Goal: Information Seeking & Learning: Learn about a topic

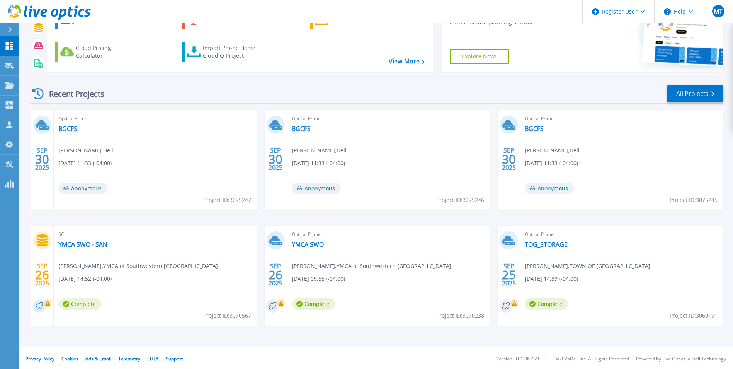
scroll to position [60, 0]
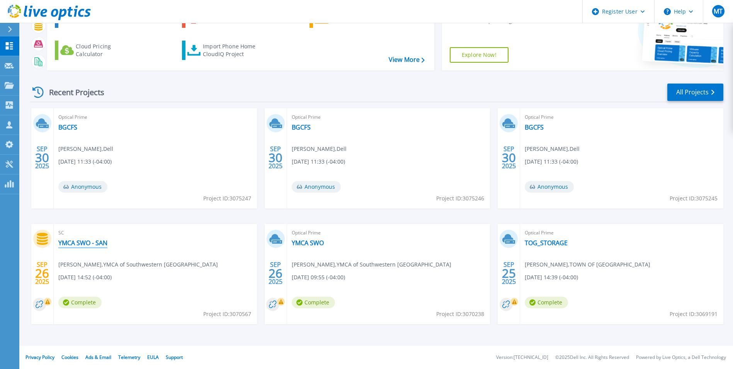
click at [90, 246] on link "YMCA SWO - SAN" at bounding box center [82, 243] width 49 height 8
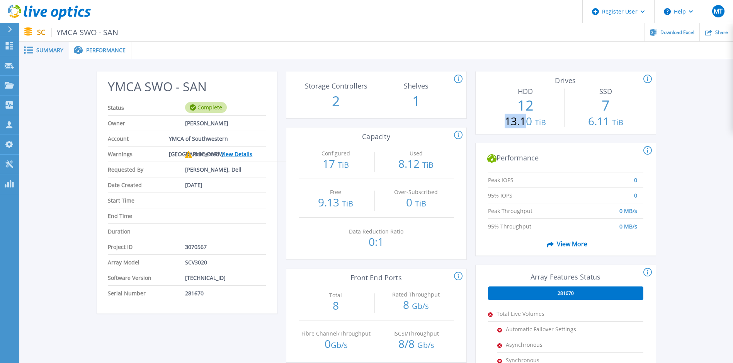
drag, startPoint x: 490, startPoint y: 119, endPoint x: 524, endPoint y: 131, distance: 36.1
click at [524, 131] on div "HDD 12 13.10 TiB" at bounding box center [525, 107] width 75 height 46
drag, startPoint x: 524, startPoint y: 131, endPoint x: 533, endPoint y: 137, distance: 10.5
click at [533, 137] on div "Configured: The total of volumes configured and presented to the servers. Used:…" at bounding box center [544, 135] width 180 height 9
click at [11, 85] on icon at bounding box center [9, 85] width 9 height 7
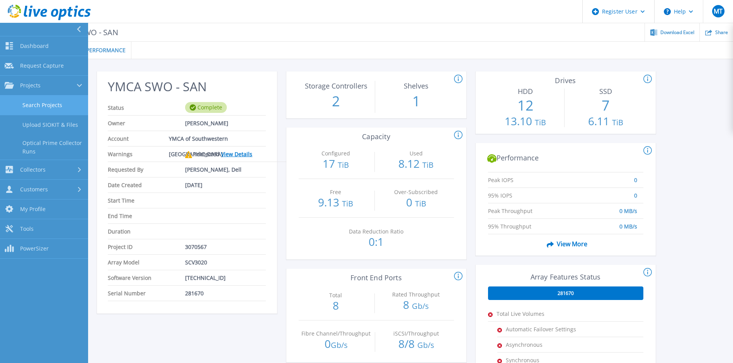
click at [63, 109] on link "Search Projects" at bounding box center [44, 105] width 88 height 20
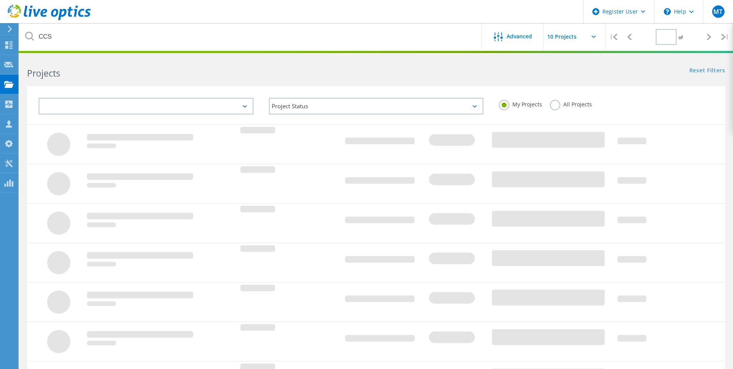
type input "1"
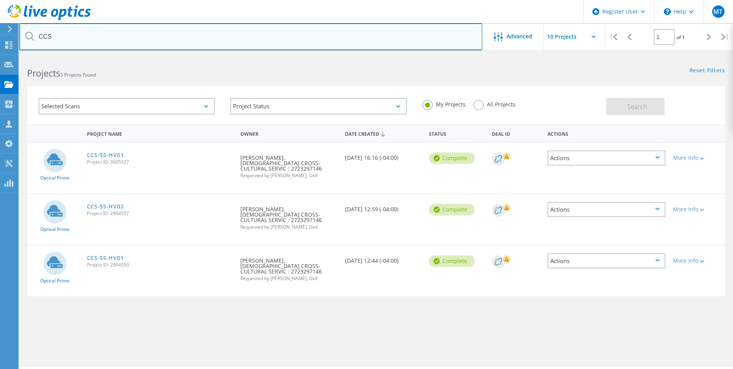
drag, startPoint x: 98, startPoint y: 40, endPoint x: -24, endPoint y: 40, distance: 122.2
click at [0, 40] on html "Register User \n Help Explore Helpful Articles Contact Support MT Dell User [PE…" at bounding box center [366, 195] width 733 height 390
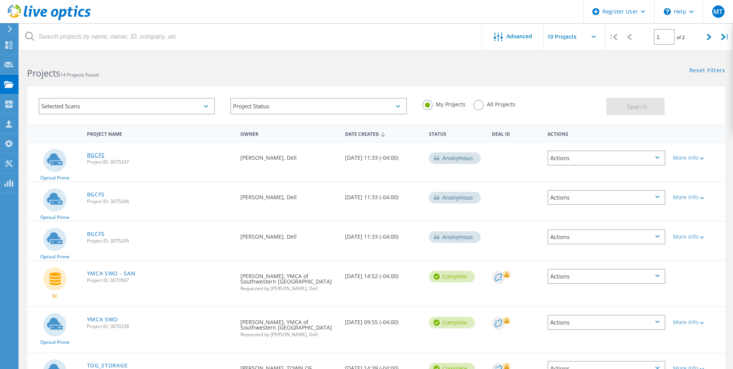
click at [96, 158] on link "BGCFS" at bounding box center [96, 154] width 18 height 5
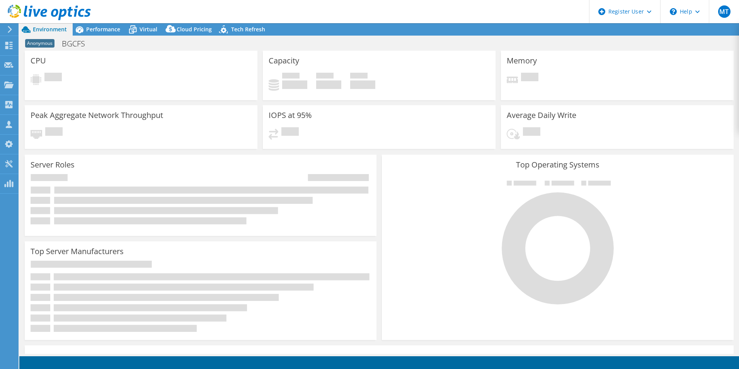
select select "USD"
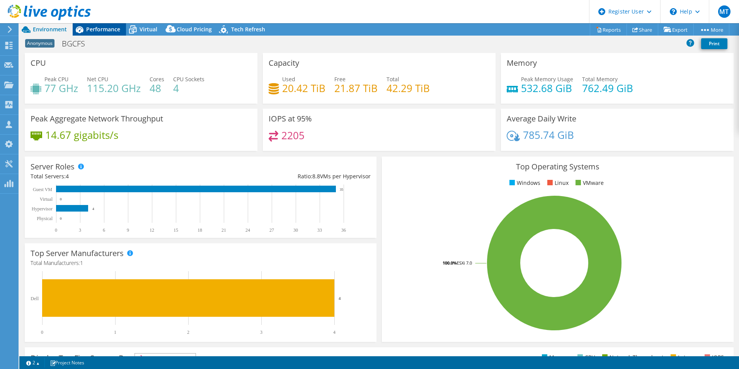
click at [93, 29] on span "Performance" at bounding box center [103, 29] width 34 height 7
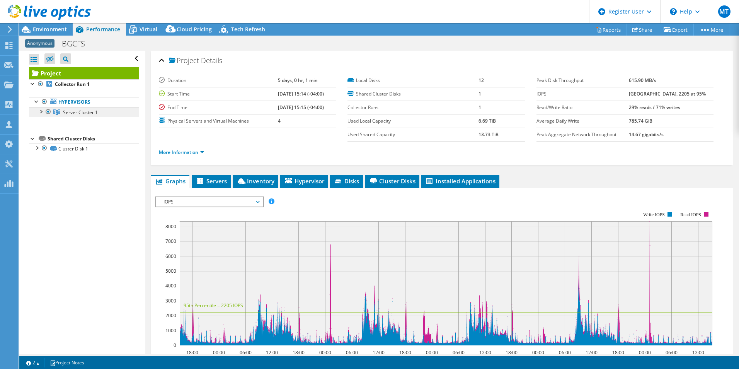
click at [34, 109] on link "Server Cluster 1" at bounding box center [84, 112] width 110 height 10
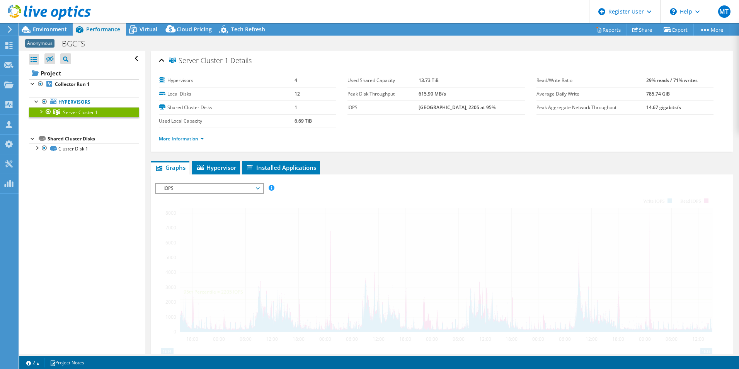
click at [40, 111] on div at bounding box center [41, 111] width 8 height 8
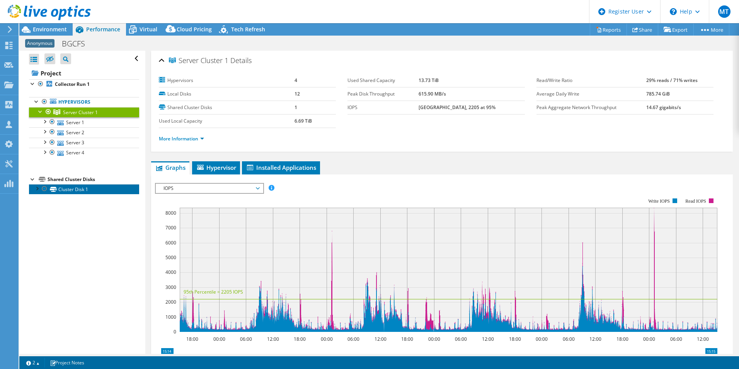
click at [37, 193] on link "Cluster Disk 1" at bounding box center [84, 189] width 110 height 10
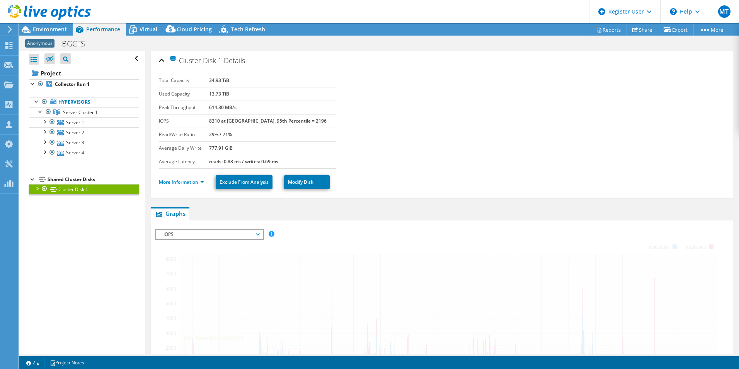
click at [34, 186] on div at bounding box center [37, 188] width 8 height 8
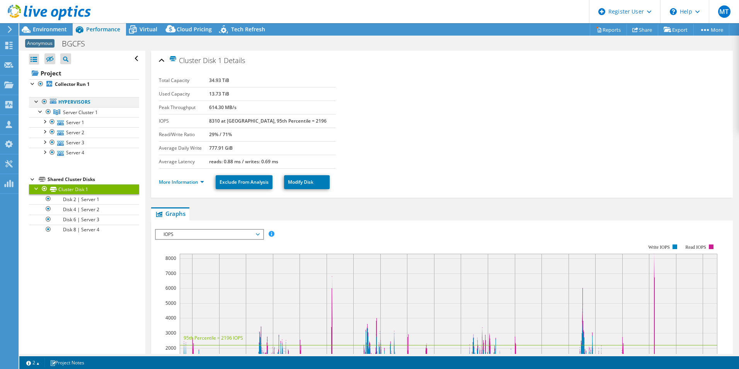
click at [36, 100] on div at bounding box center [37, 101] width 8 height 8
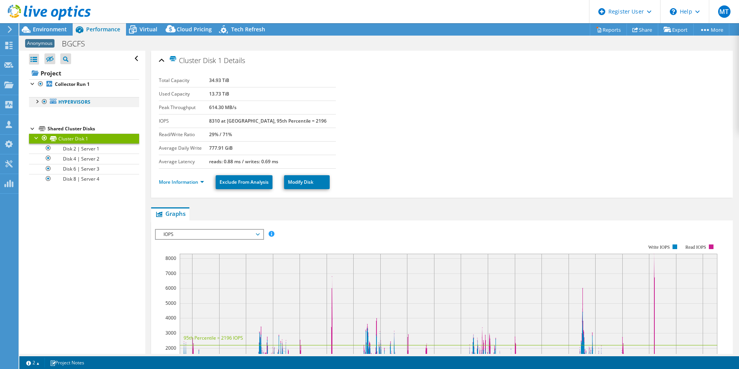
click at [36, 103] on div at bounding box center [37, 101] width 8 height 8
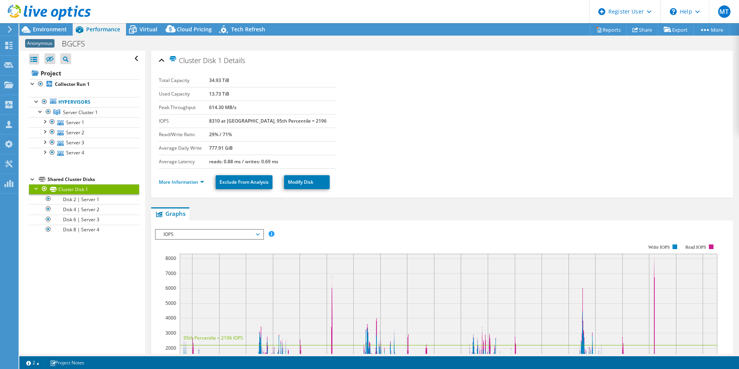
drag, startPoint x: 278, startPoint y: 153, endPoint x: 220, endPoint y: 152, distance: 57.2
click at [220, 152] on tr "Average Daily Write 777.91 GiB" at bounding box center [247, 148] width 177 height 14
click at [209, 153] on td "Average Daily Write" at bounding box center [184, 148] width 50 height 14
